Goal: Book appointment/travel/reservation

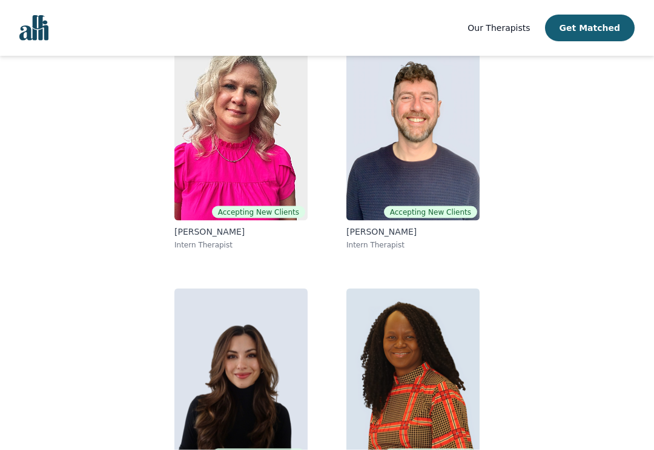
scroll to position [167, 0]
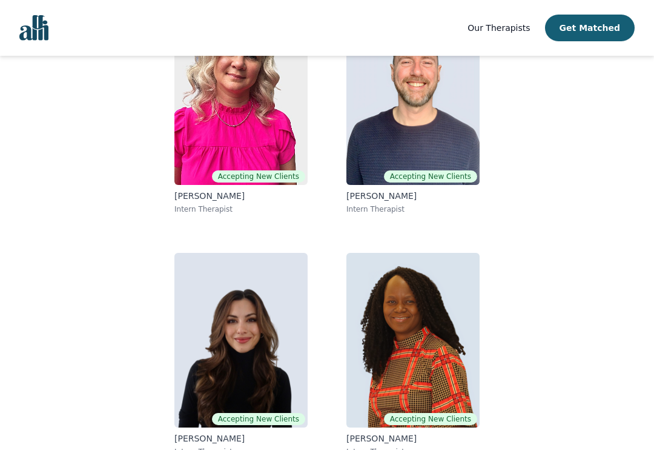
click at [271, 135] on img at bounding box center [241, 97] width 133 height 175
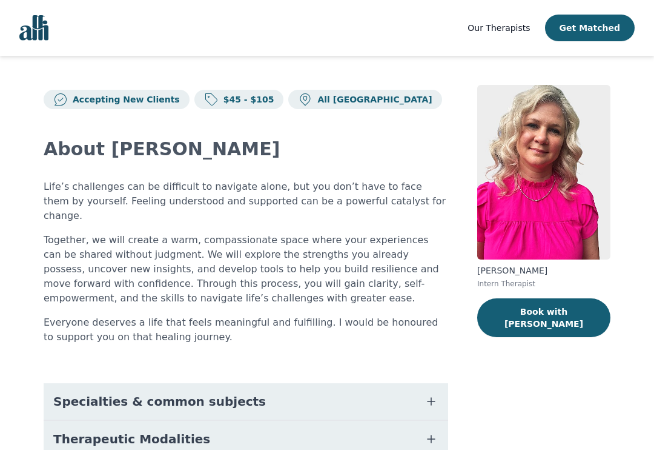
click at [439, 388] on button "Specialties & common subjects" at bounding box center [246, 401] width 405 height 36
click at [533, 310] on button "Book with [PERSON_NAME]" at bounding box center [544, 317] width 133 height 39
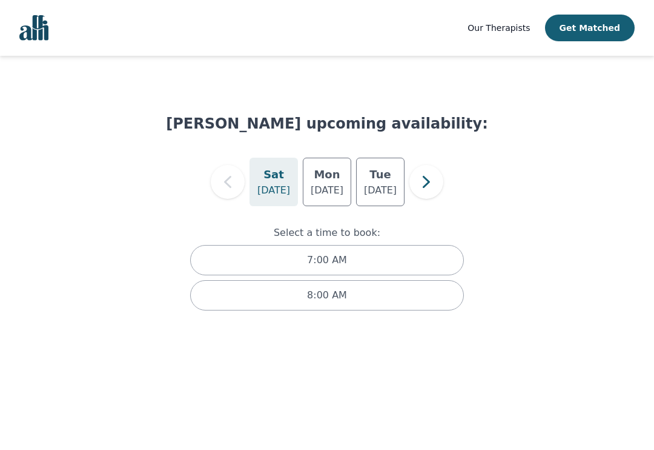
click at [340, 185] on p "[DATE]" at bounding box center [327, 190] width 33 height 15
click at [411, 295] on div "4:00 PM" at bounding box center [327, 295] width 274 height 30
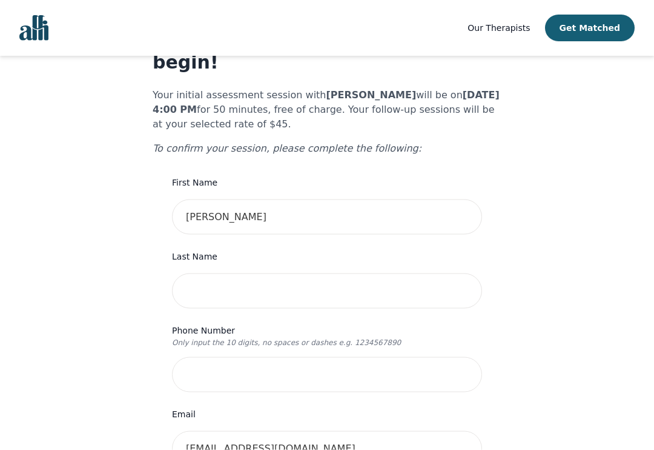
scroll to position [62, 0]
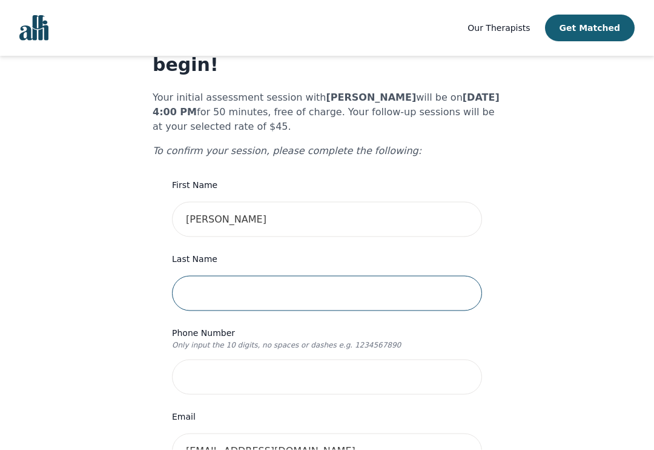
click at [443, 277] on input "text" at bounding box center [327, 293] width 310 height 35
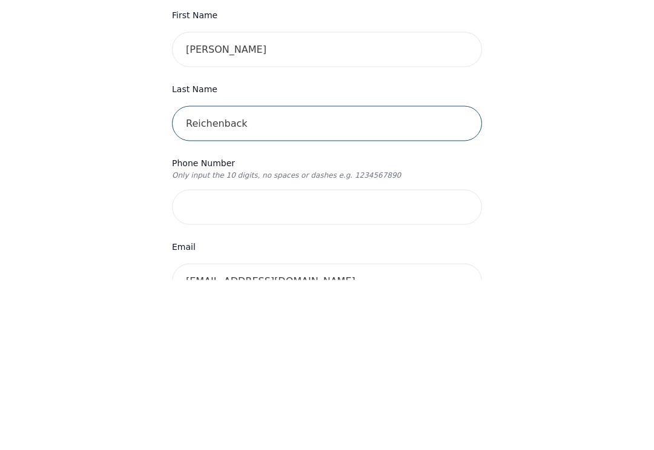
type input "Reichenback"
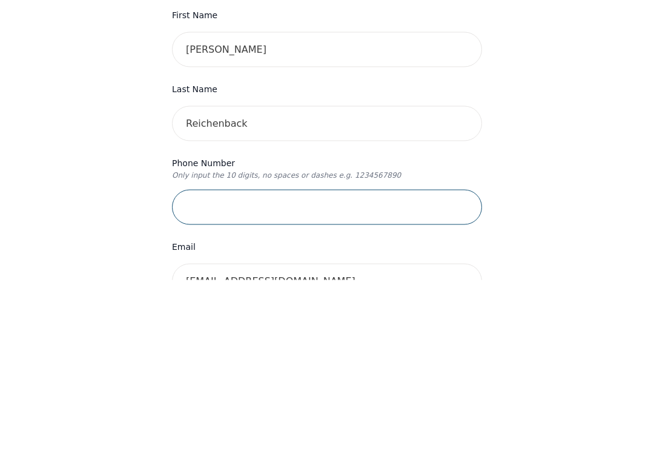
click at [357, 359] on input "tel" at bounding box center [327, 376] width 310 height 35
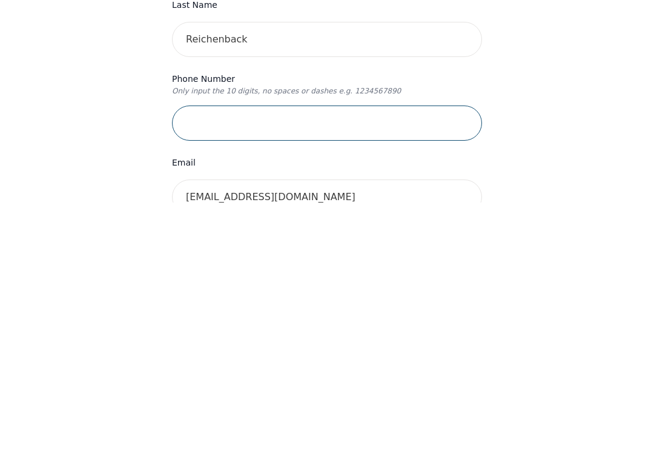
type input "2505511421"
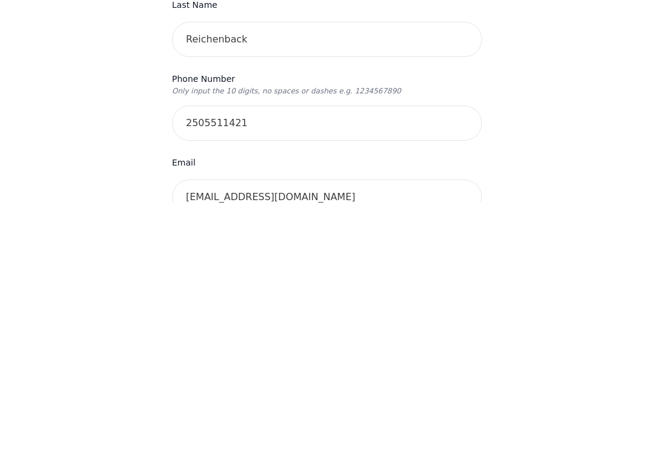
scroll to position [316, 0]
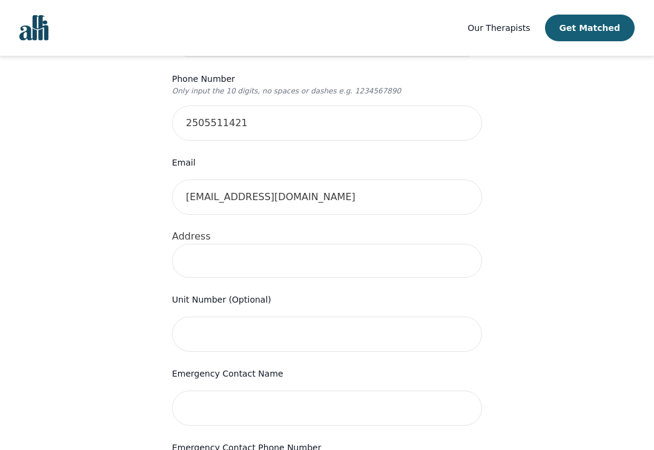
click at [359, 248] on input at bounding box center [327, 261] width 310 height 34
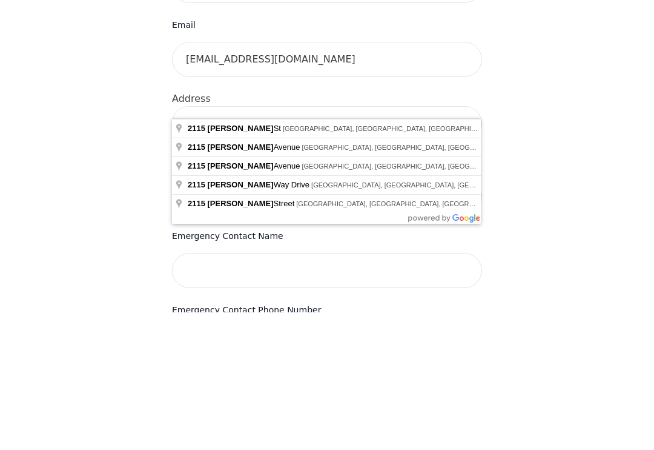
type input "[STREET_ADDRESS][PERSON_NAME][PERSON_NAME]"
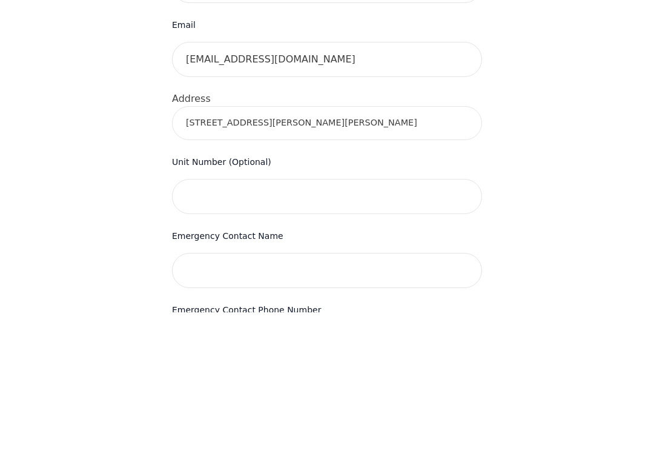
scroll to position [454, 0]
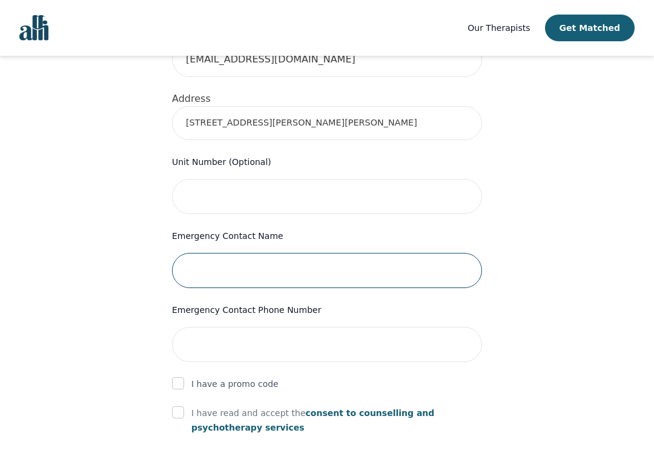
click at [333, 255] on input "text" at bounding box center [327, 270] width 310 height 35
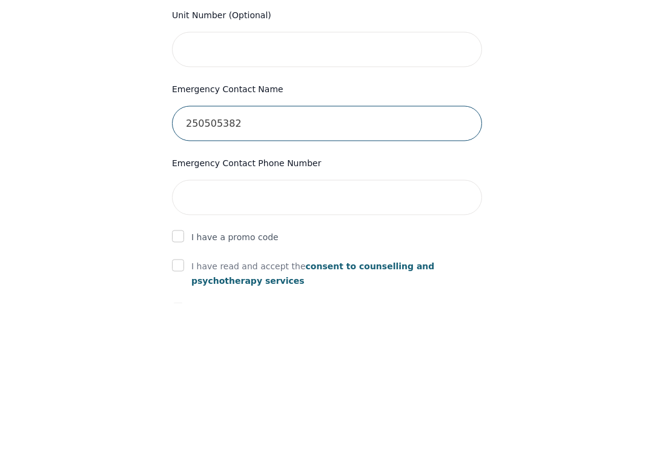
type input "2505053822"
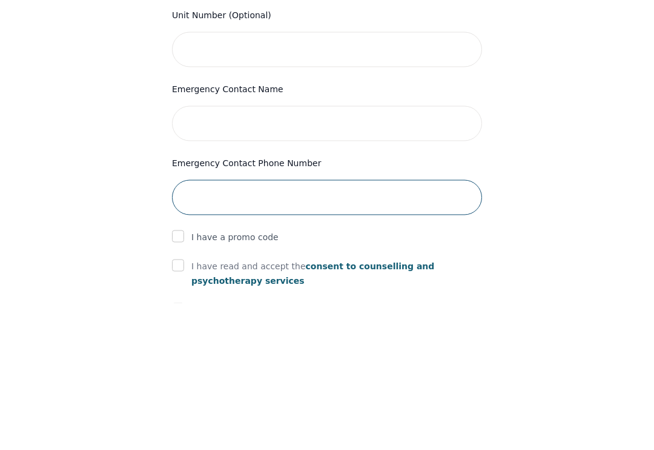
click at [231, 327] on input "tel" at bounding box center [327, 344] width 310 height 35
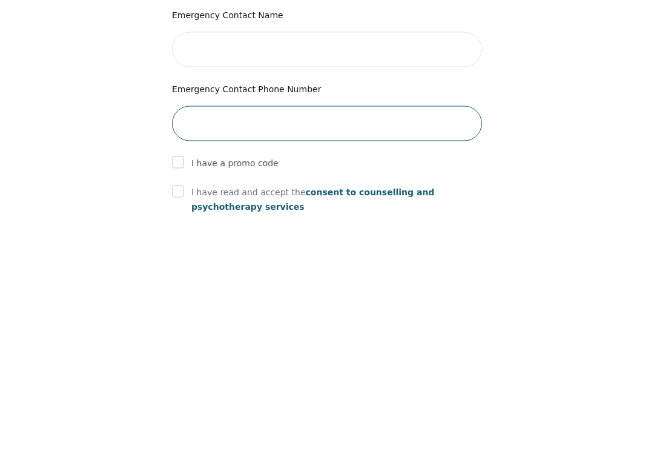
click at [251, 327] on input "tel" at bounding box center [327, 344] width 310 height 35
paste input "2505053822"
type input "2505053822"
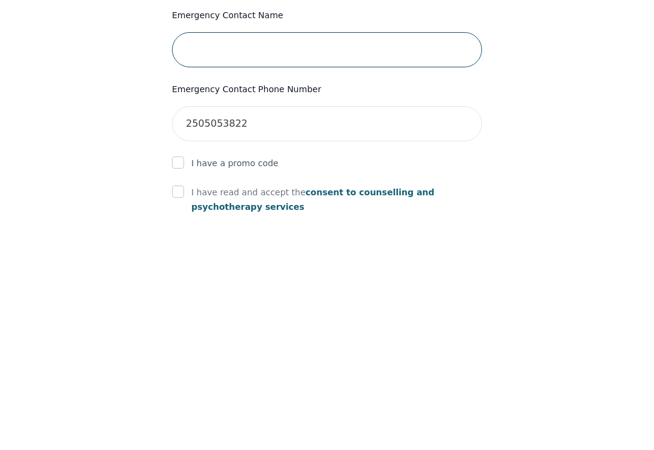
click at [272, 253] on input "text" at bounding box center [327, 270] width 310 height 35
type input "[PERSON_NAME]"
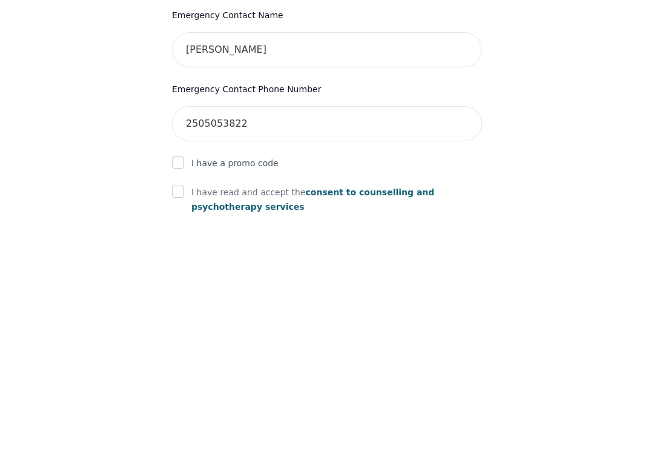
click at [182, 406] on input "checkbox" at bounding box center [178, 412] width 12 height 12
checkbox input "true"
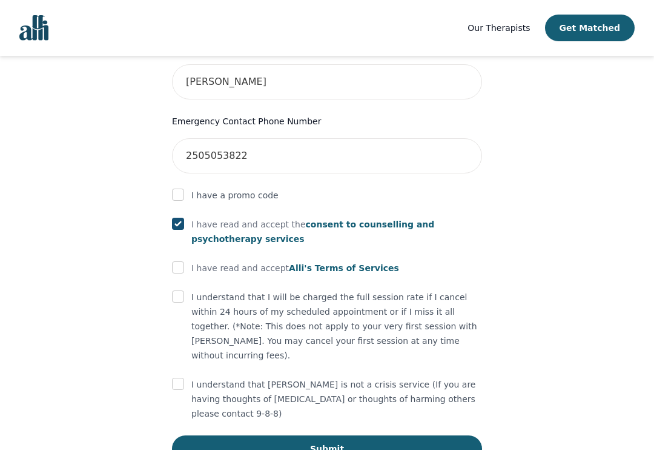
click at [182, 261] on input "checkbox" at bounding box center [178, 267] width 12 height 12
checkbox input "true"
click at [189, 293] on div "I understand that I will be charged the full session rate if I cancel within 24…" at bounding box center [327, 326] width 310 height 73
click at [183, 290] on input "checkbox" at bounding box center [178, 296] width 12 height 12
checkbox input "true"
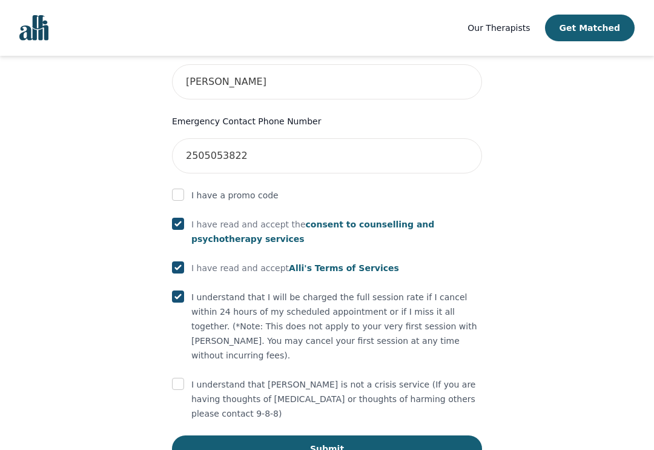
click at [198, 377] on p "I understand that [PERSON_NAME] is not a crisis service (If you are having thou…" at bounding box center [336, 399] width 291 height 44
click at [182, 378] on input "checkbox" at bounding box center [178, 384] width 12 height 12
checkbox input "true"
click at [276, 435] on button "Submit" at bounding box center [327, 448] width 310 height 27
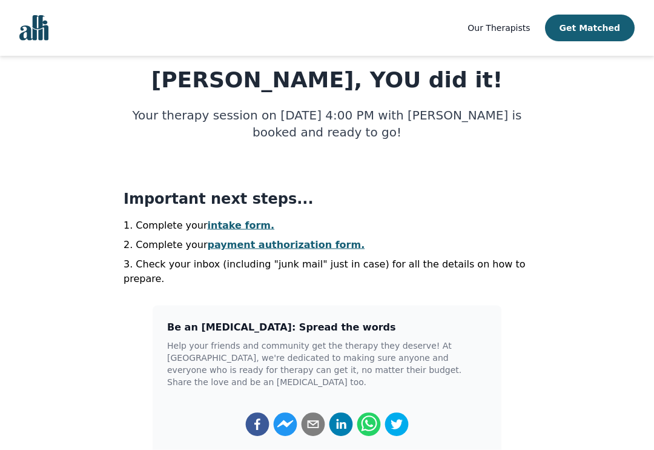
scroll to position [164, 0]
